Goal: Task Accomplishment & Management: Manage account settings

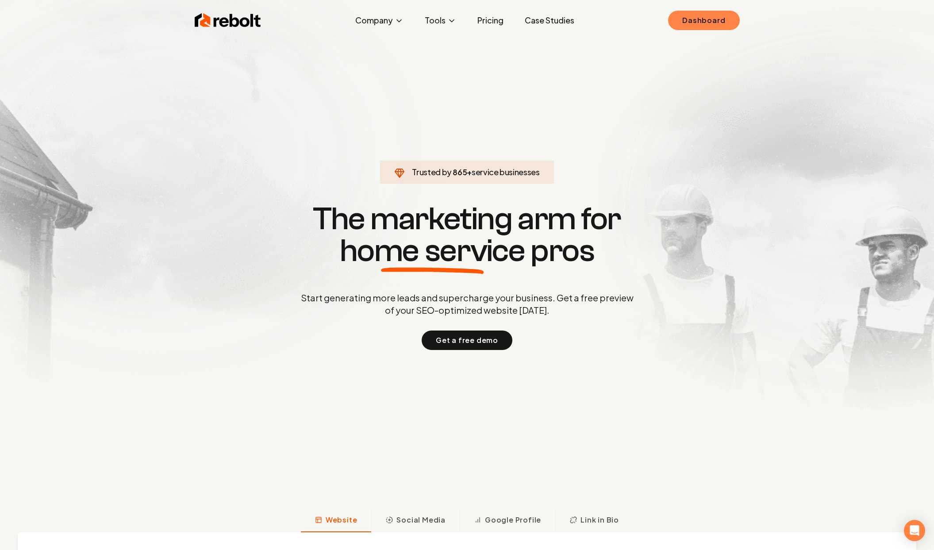
click at [728, 19] on link "Dashboard" at bounding box center [703, 20] width 71 height 19
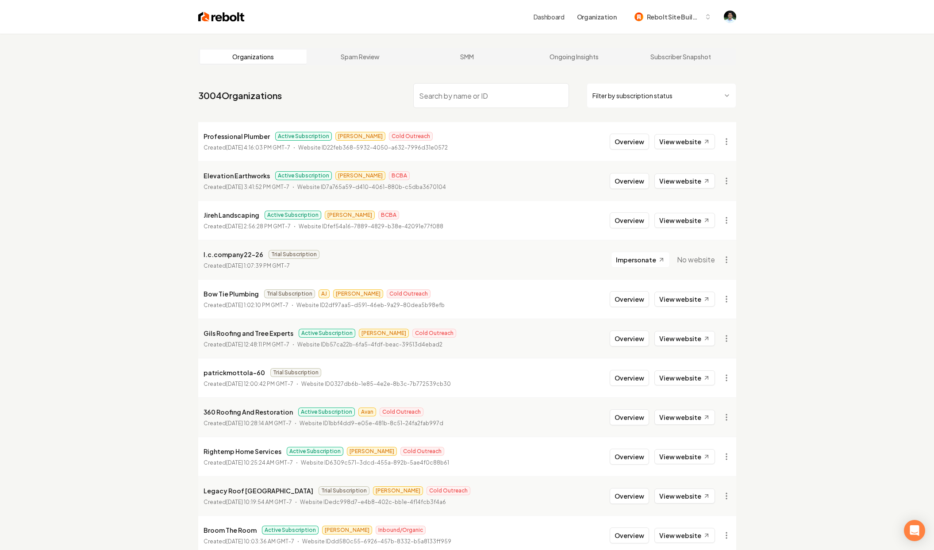
click at [229, 217] on p "Jireh Landscaping" at bounding box center [232, 215] width 56 height 11
click at [228, 174] on p "Elevation Earthworks" at bounding box center [237, 175] width 66 height 11
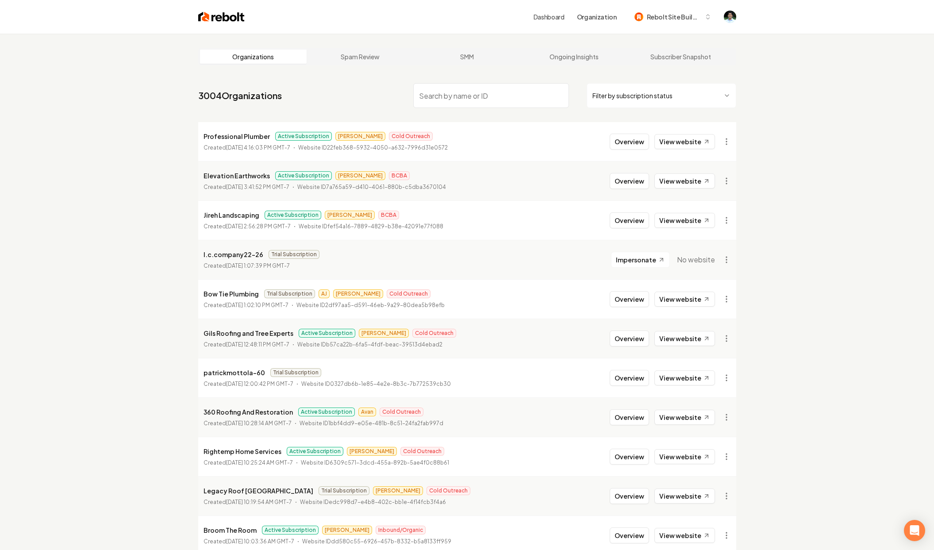
click at [237, 139] on p "Professional Plumber" at bounding box center [237, 136] width 66 height 11
click at [281, 108] on nav "3004 Organizations Filter by subscription status" at bounding box center [467, 99] width 538 height 39
click at [460, 100] on input "search" at bounding box center [491, 95] width 156 height 25
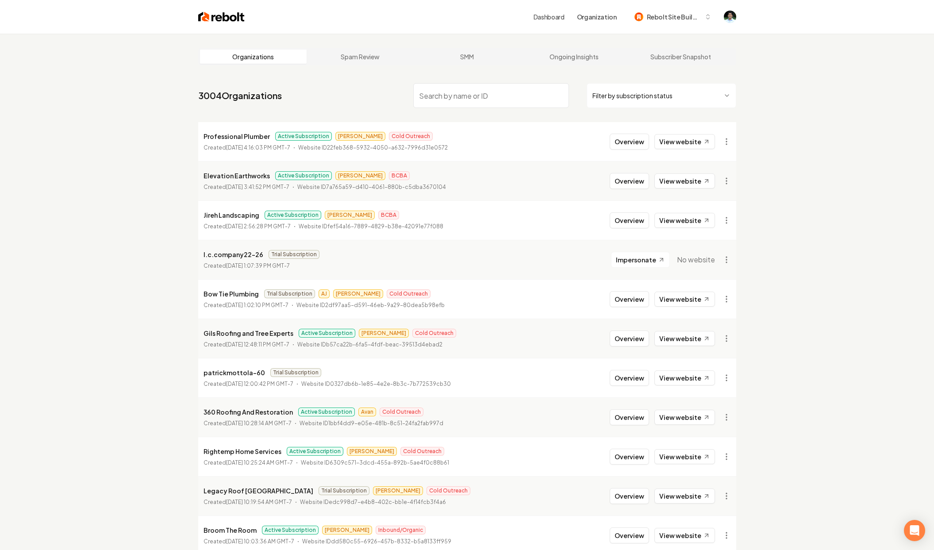
click at [460, 100] on input "search" at bounding box center [491, 95] width 156 height 25
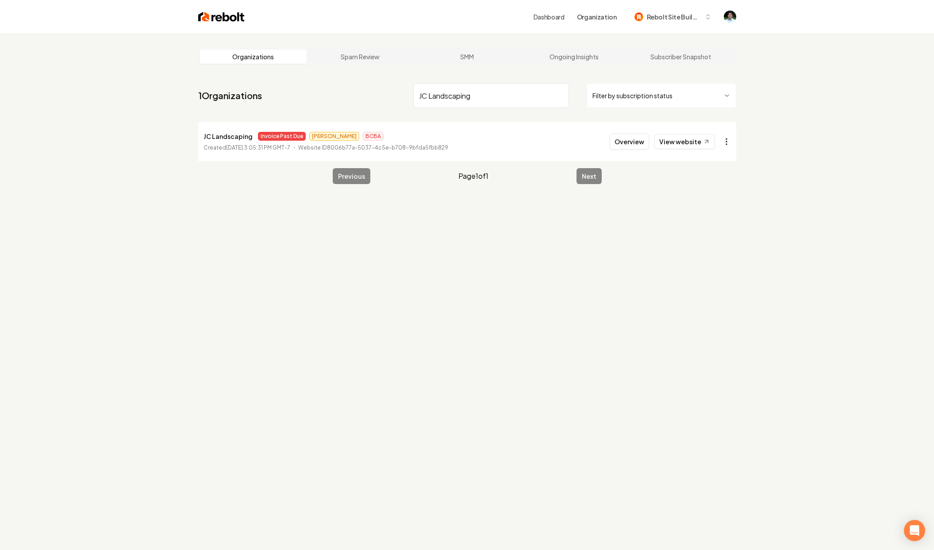
type input "JC Landscaping"
click at [728, 144] on html "Dashboard Organization Rebolt Site Builder Organizations Spam Review SMM Ongoin…" at bounding box center [467, 275] width 934 height 550
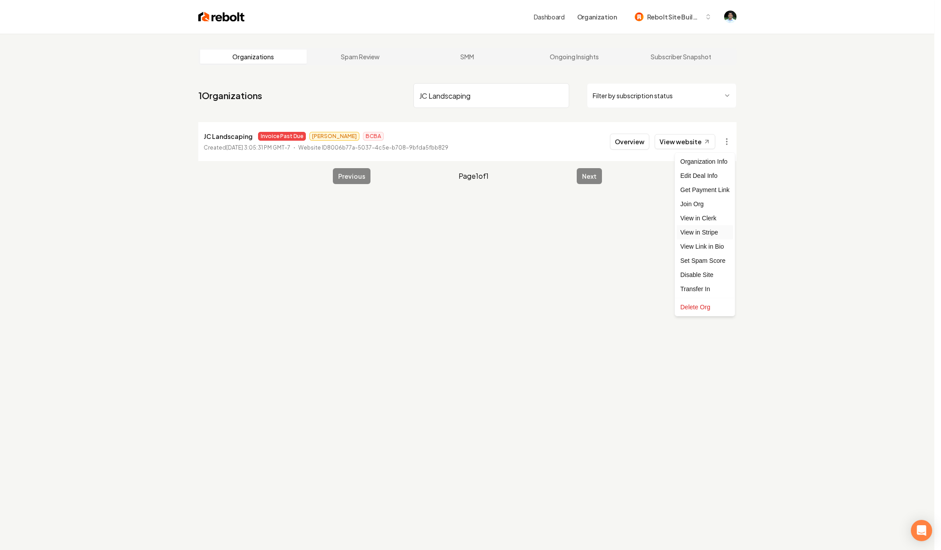
click at [704, 229] on link "View in Stripe" at bounding box center [705, 232] width 56 height 14
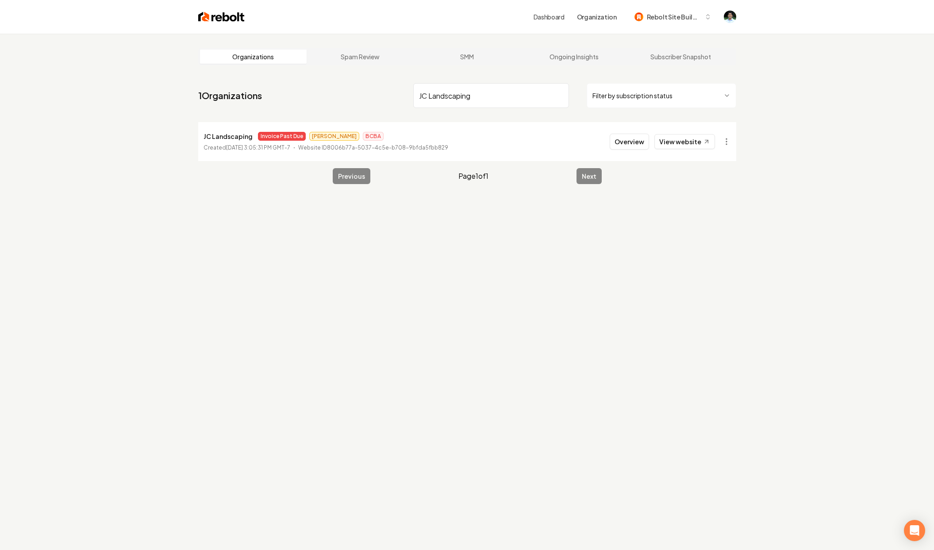
click at [520, 149] on li "JC Landscaping Invoice Past Due [PERSON_NAME] BCBA Created [DATE] 3:05:31 PM GM…" at bounding box center [467, 141] width 538 height 39
click at [673, 144] on link "View website" at bounding box center [685, 141] width 61 height 15
